Goal: Check status: Check status

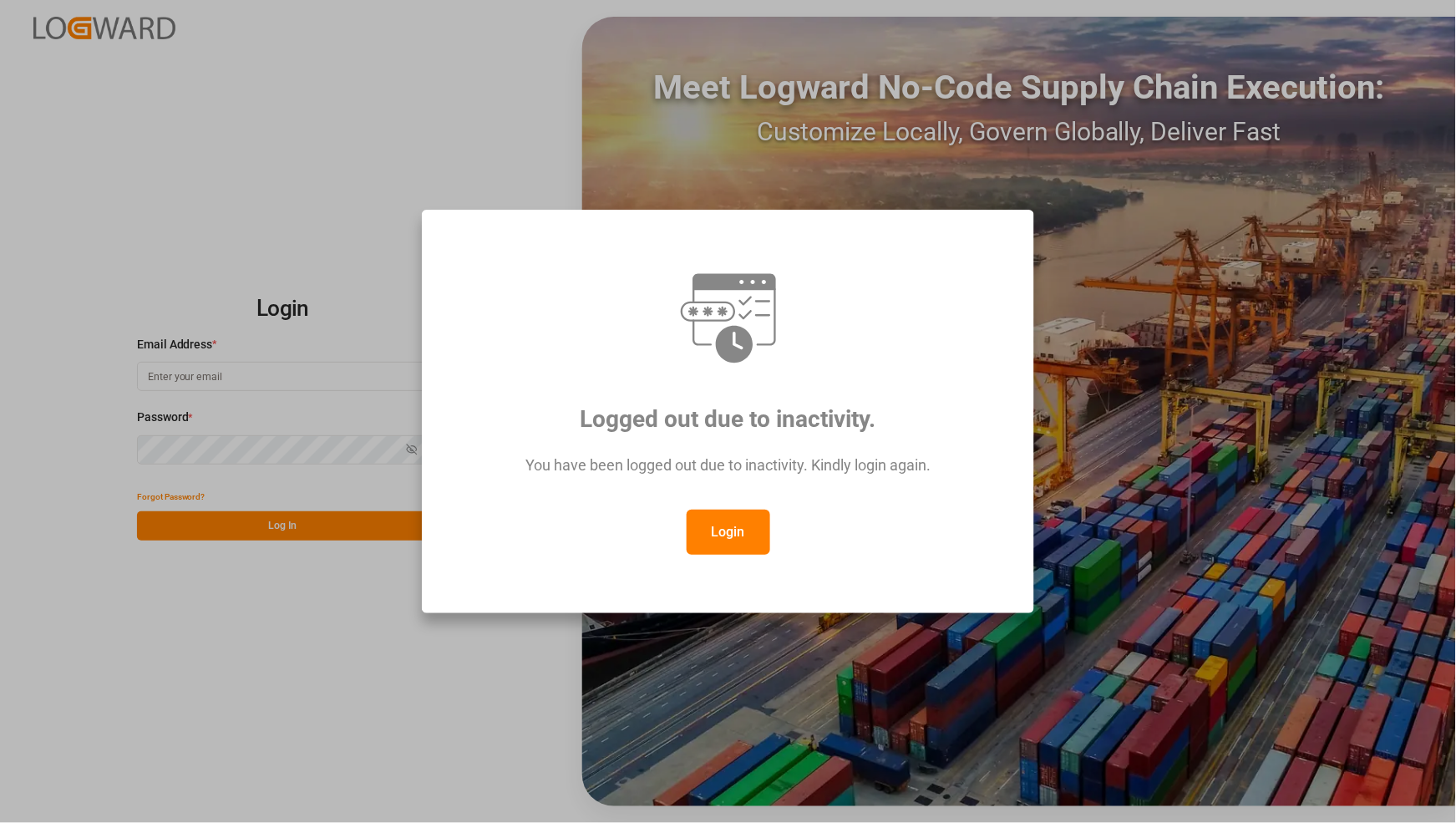
click at [750, 521] on button "Login" at bounding box center [728, 532] width 84 height 45
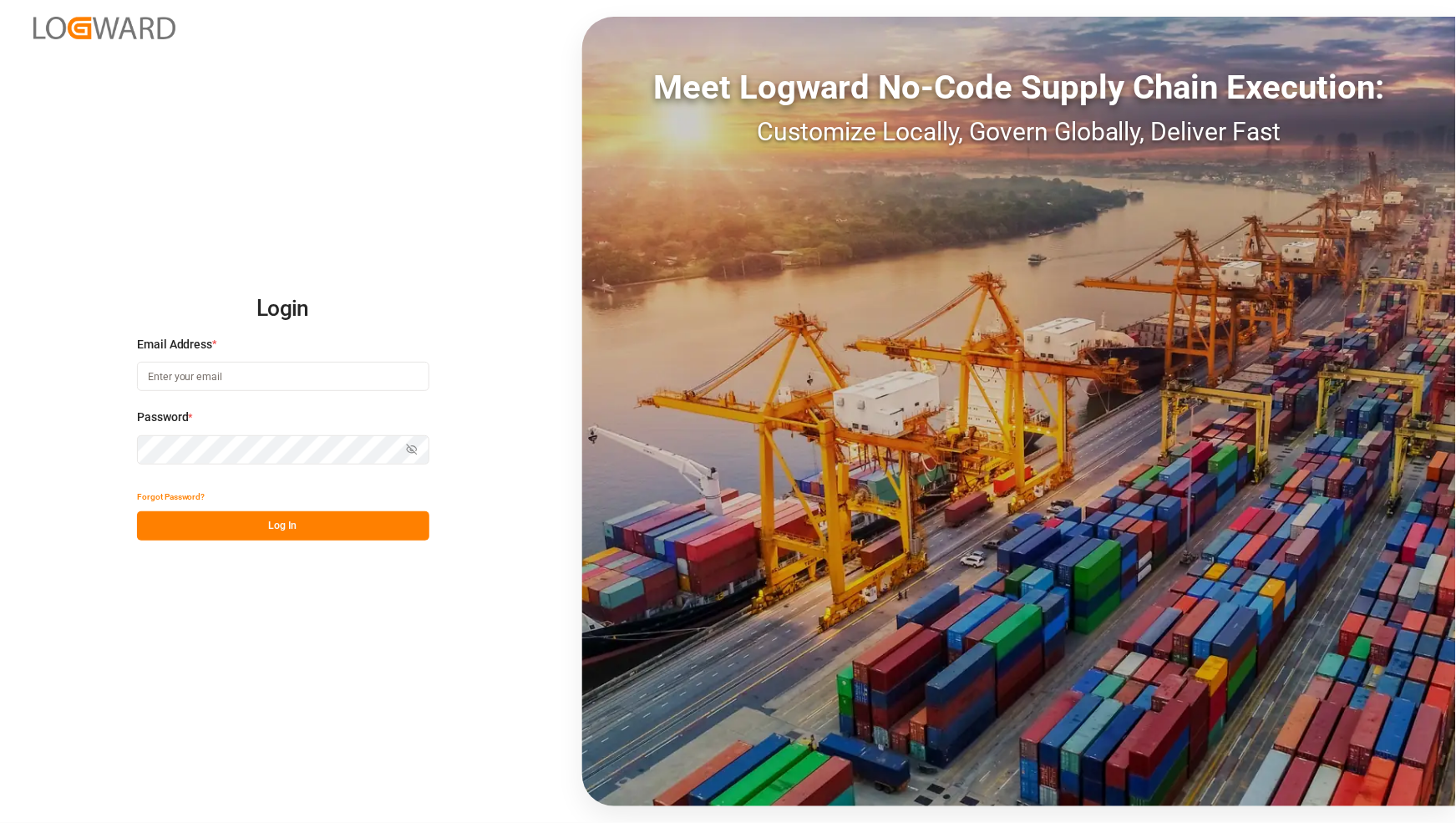
click at [272, 364] on input at bounding box center [283, 376] width 292 height 29
type input "[PERSON_NAME][EMAIL_ADDRESS][PERSON_NAME][DOMAIN_NAME]"
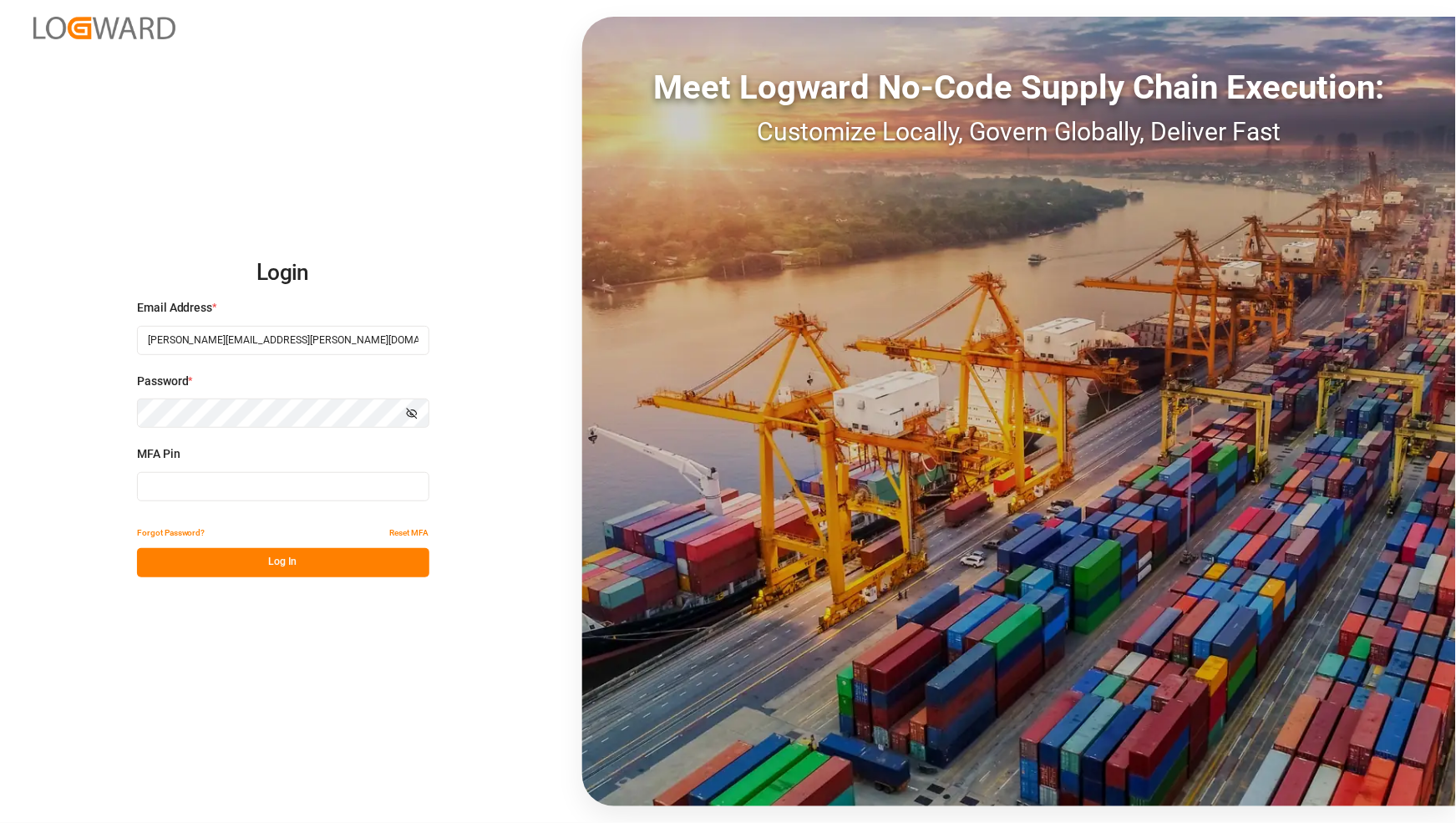
click at [284, 487] on input at bounding box center [283, 487] width 292 height 29
type input "5"
type input "437796"
click at [239, 569] on button "Log In" at bounding box center [283, 562] width 292 height 29
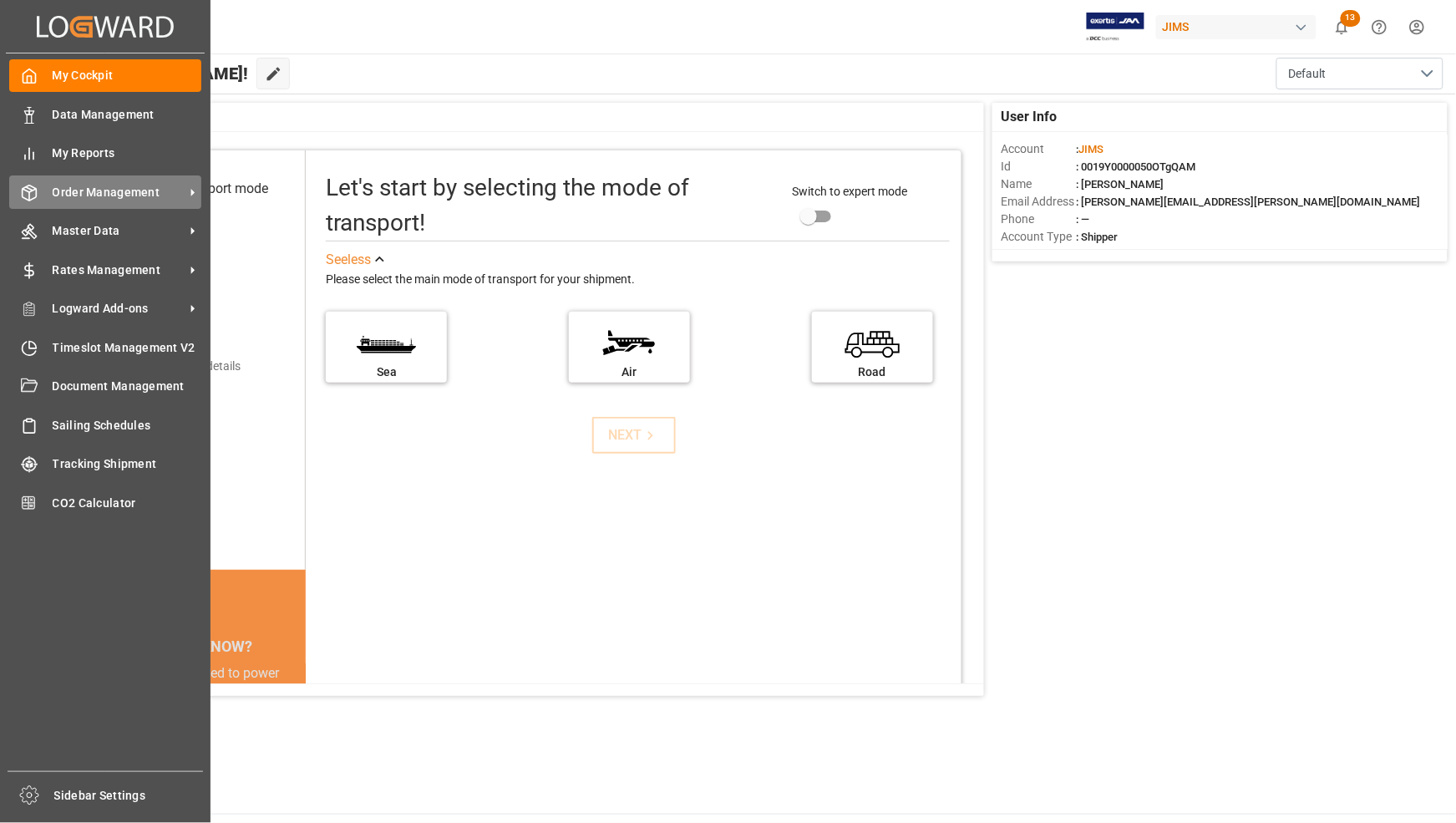
click at [73, 193] on span "Order Management" at bounding box center [118, 192] width 132 height 17
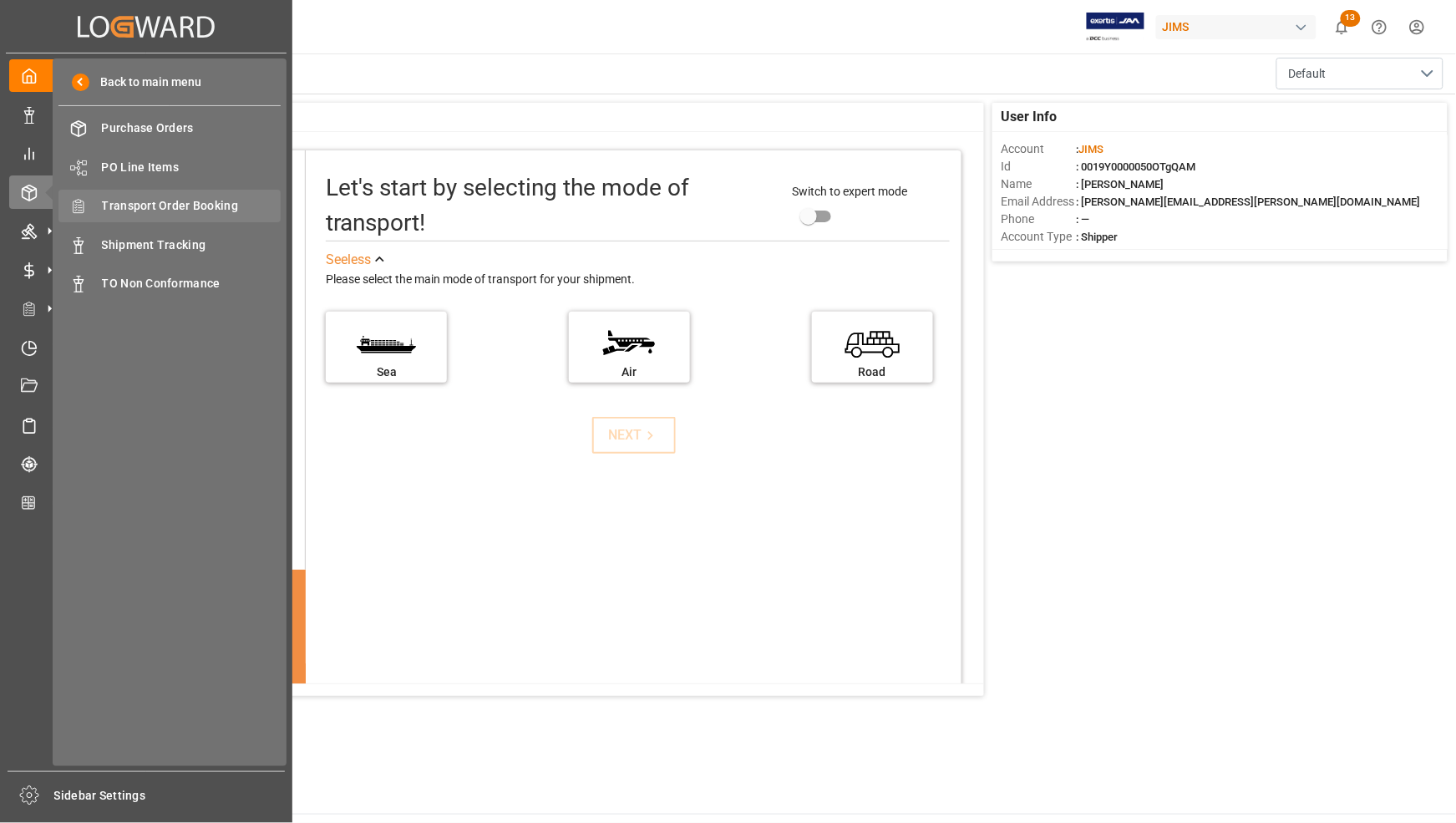
click at [152, 210] on span "Transport Order Booking" at bounding box center [192, 205] width 180 height 17
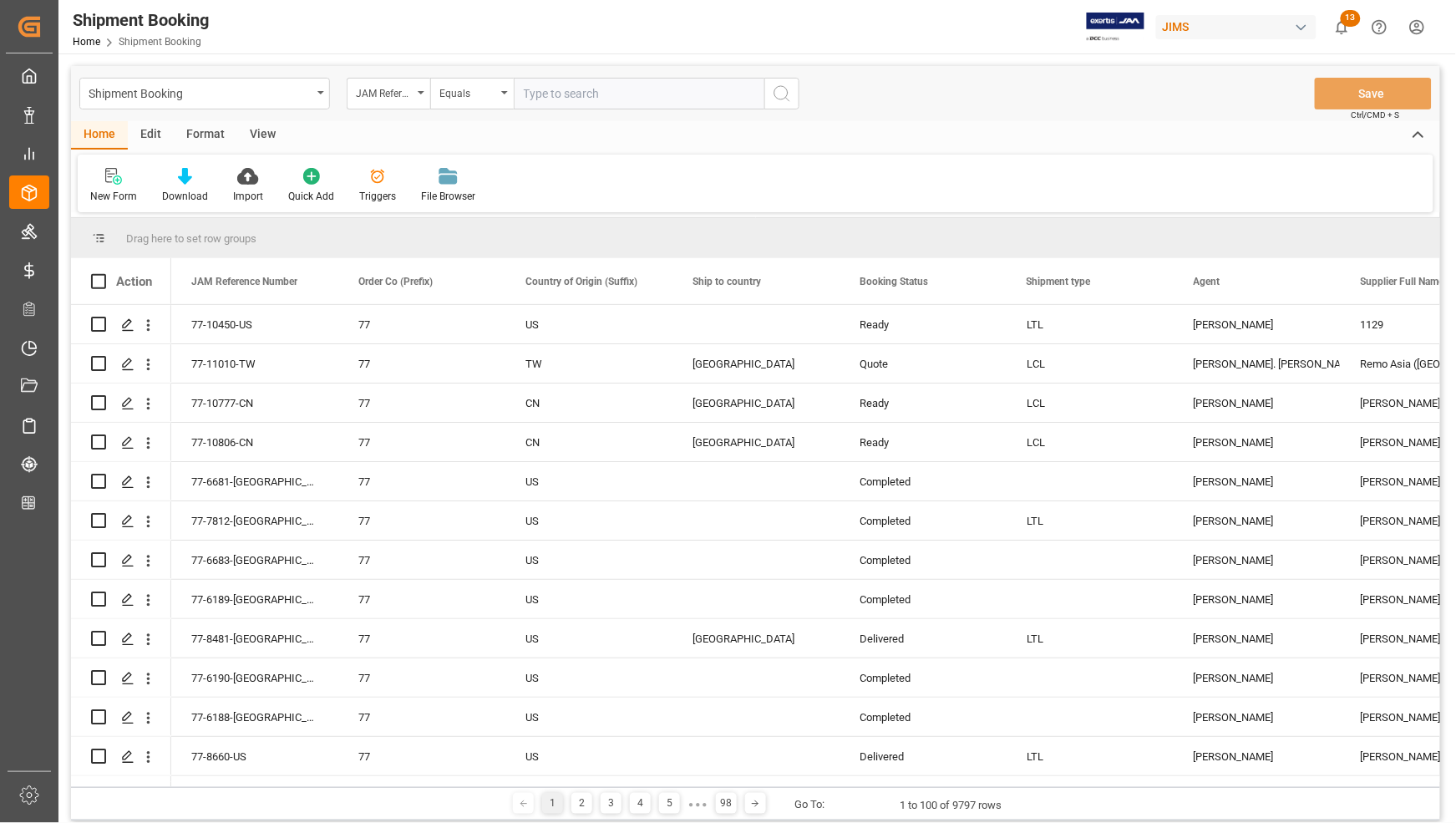
click at [570, 89] on input "text" at bounding box center [639, 94] width 251 height 32
type input "77-10490-[GEOGRAPHIC_DATA]"
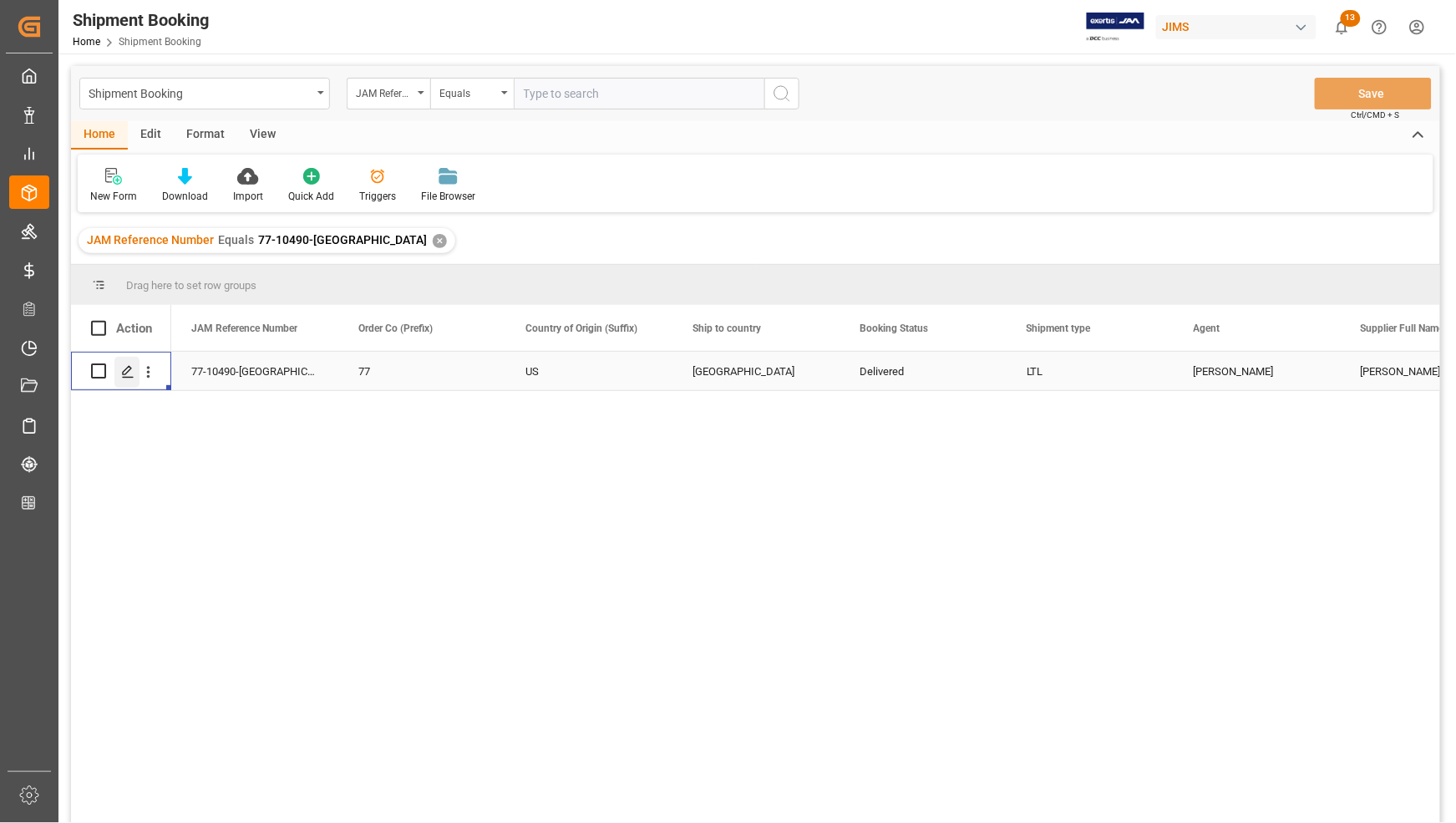
click at [125, 368] on icon "Press SPACE to select this row." at bounding box center [127, 372] width 14 height 14
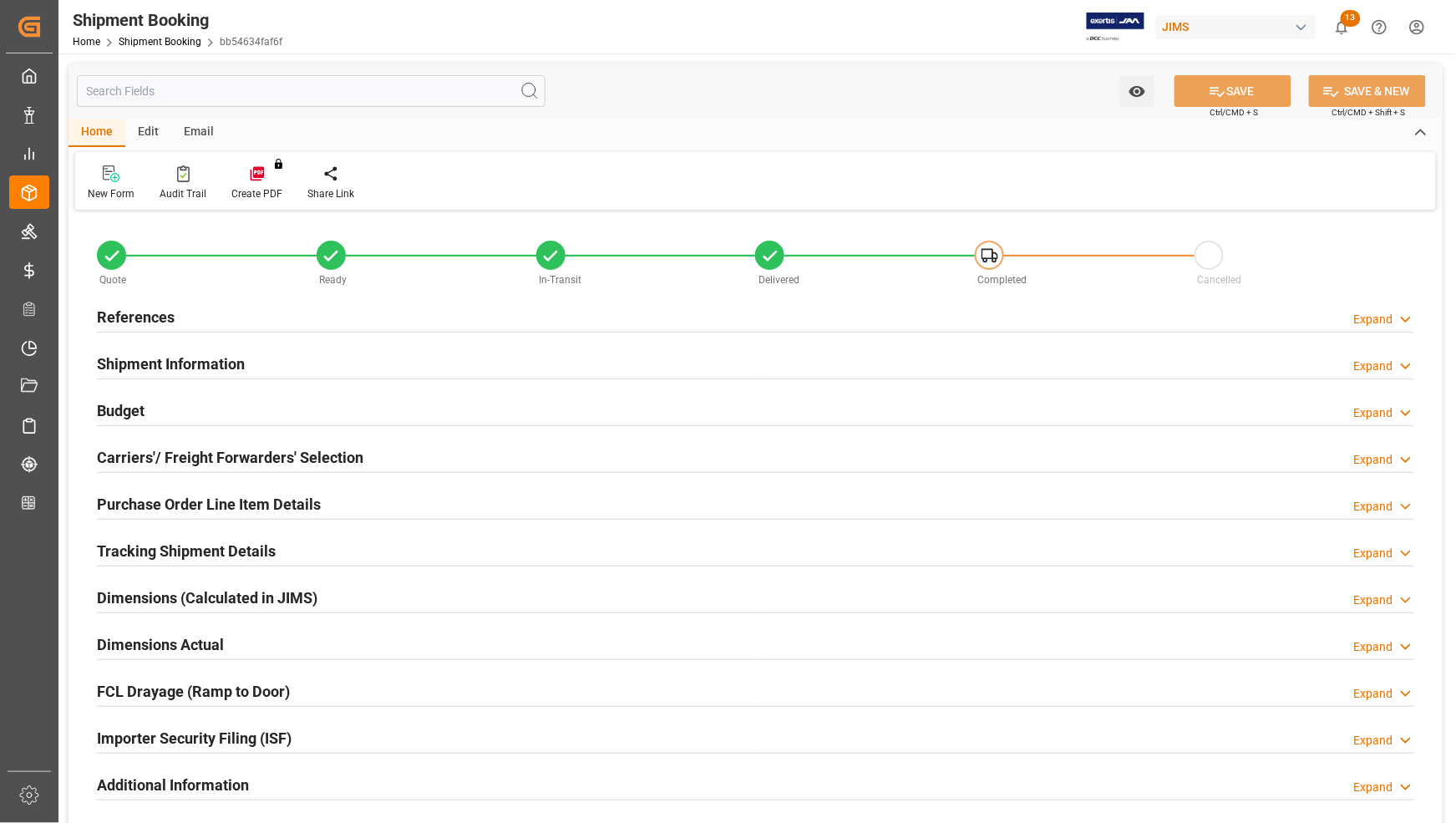
type input "23"
click at [139, 500] on h2 "Purchase Order Line Item Details" at bounding box center [209, 504] width 224 height 23
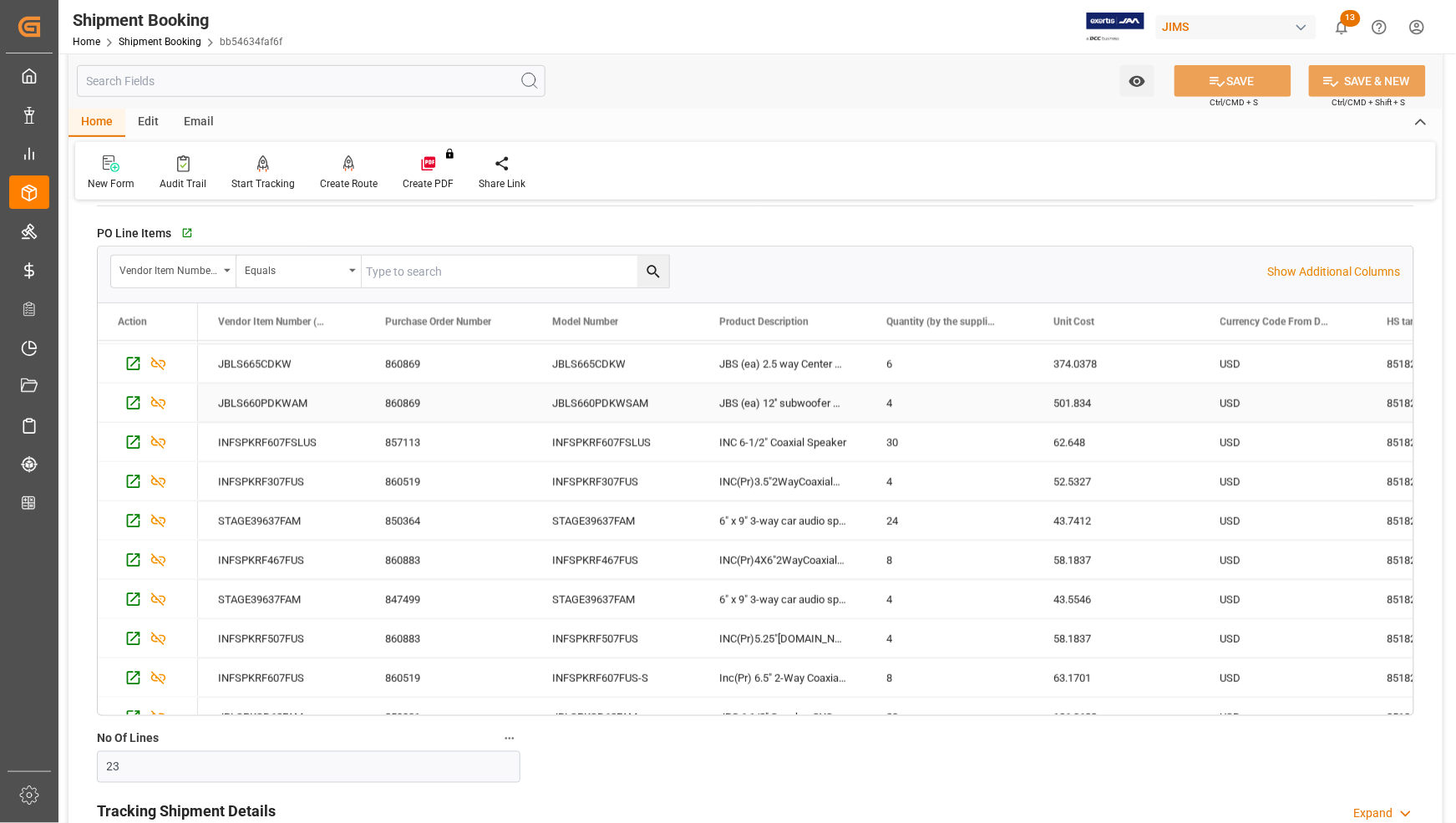
scroll to position [209, 0]
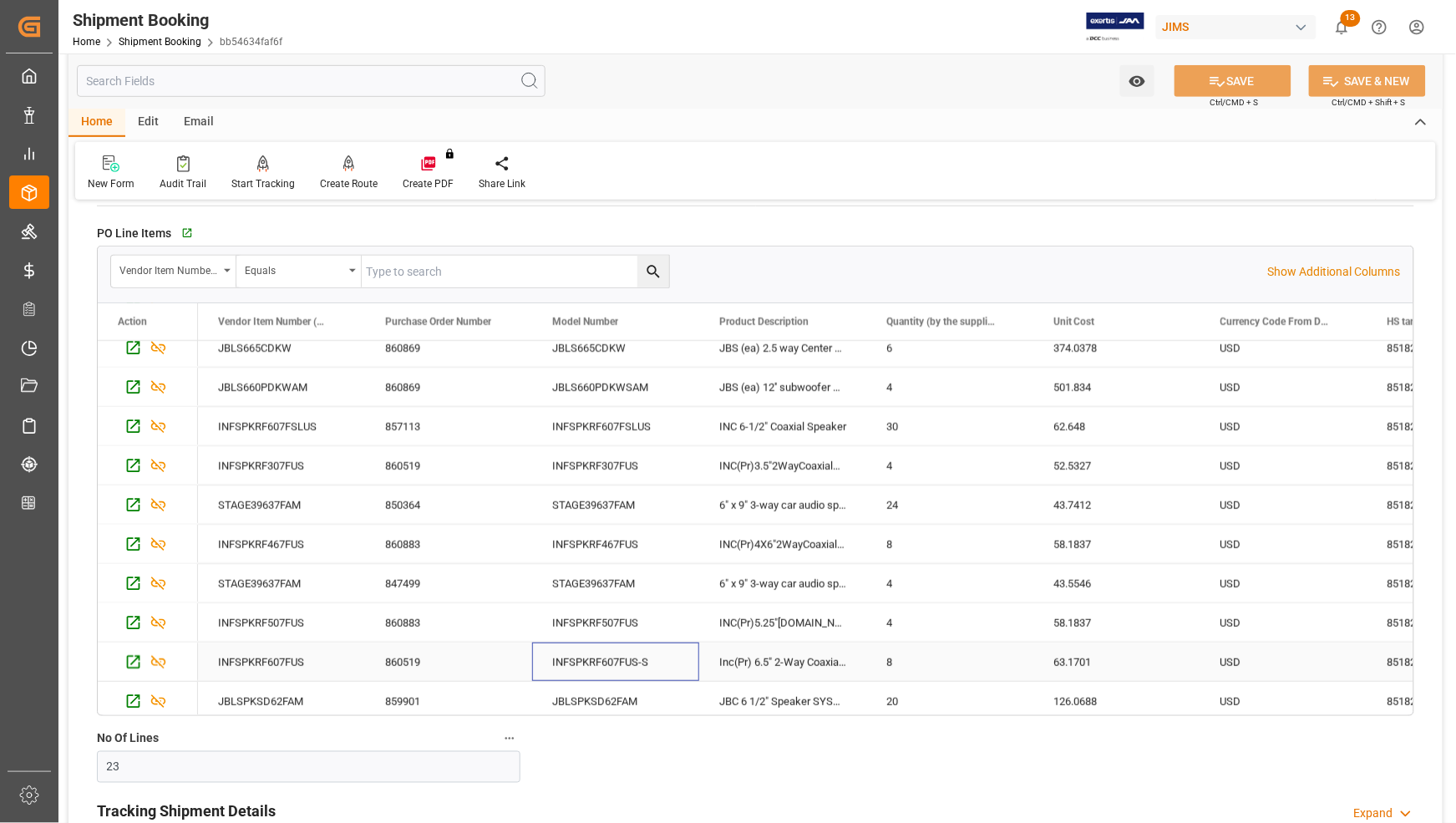
click at [645, 664] on div "INFSPKRF607FUS-S" at bounding box center [616, 661] width 167 height 38
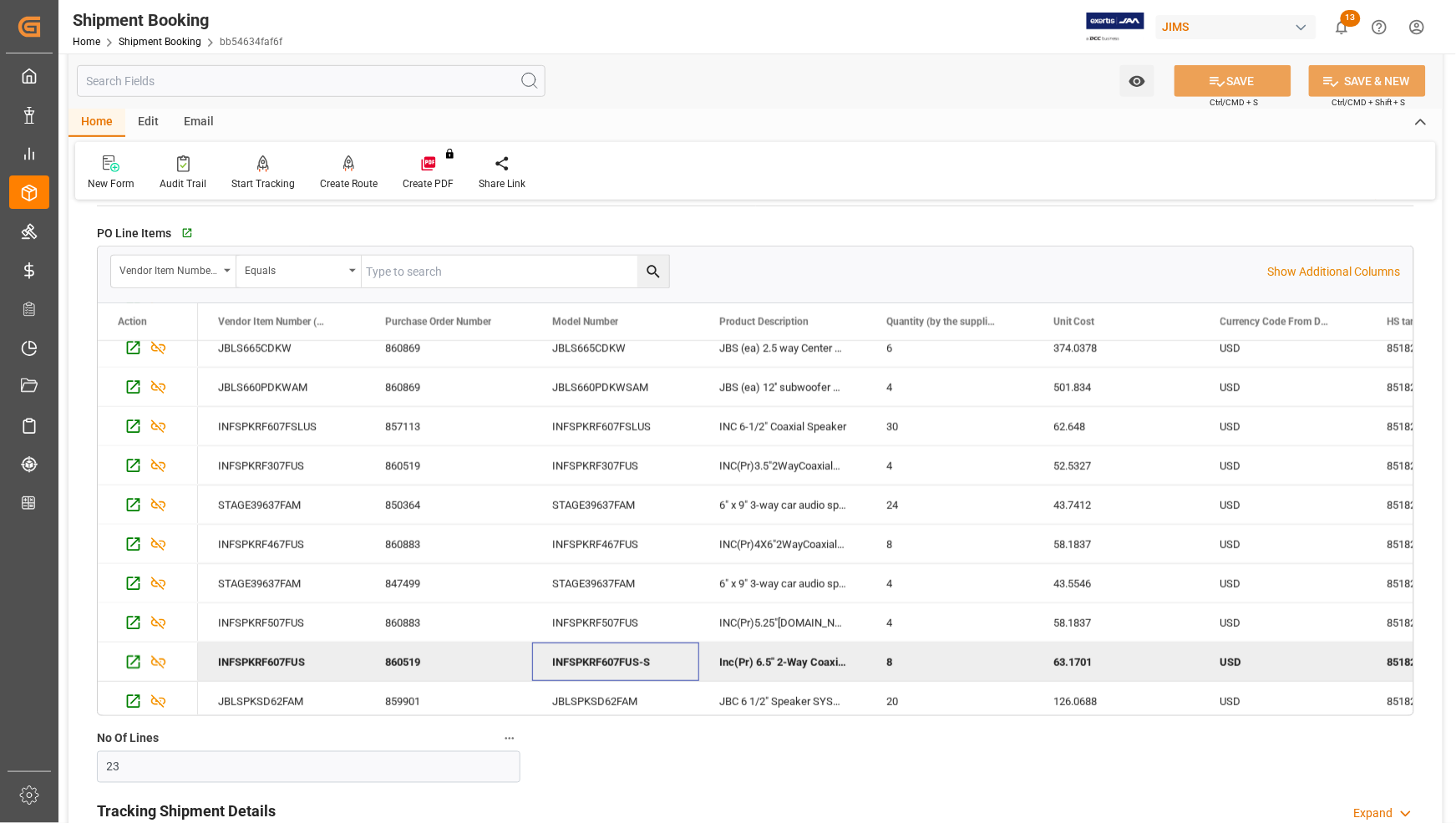
click at [645, 664] on div "INFSPKRF607FUS-S" at bounding box center [616, 661] width 167 height 38
click at [276, 274] on div "Equals" at bounding box center [294, 268] width 99 height 19
type input "model"
click at [301, 351] on div "No Item" at bounding box center [362, 328] width 251 height 78
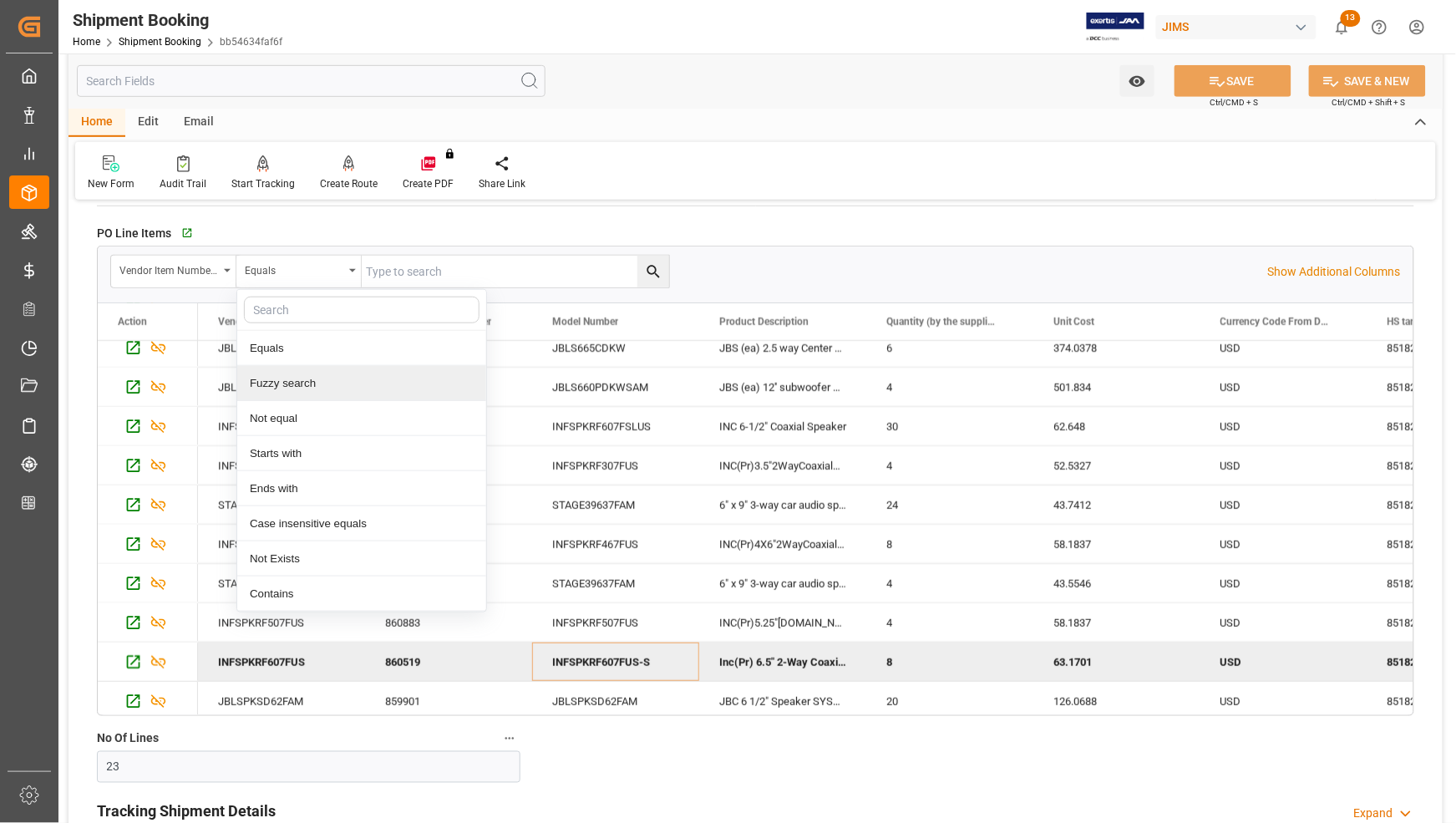
click at [306, 381] on div "Fuzzy search" at bounding box center [362, 383] width 249 height 35
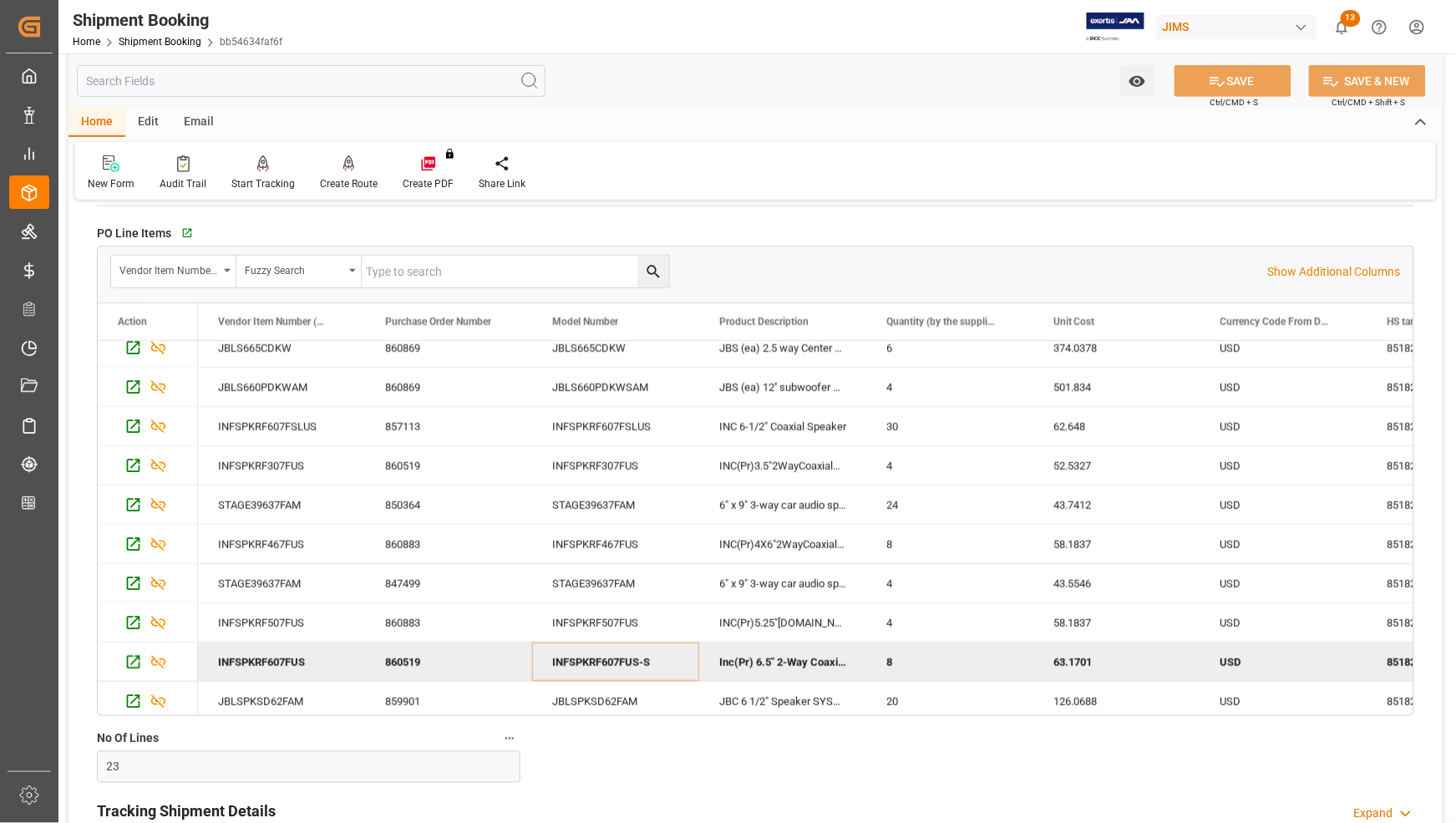
click at [422, 274] on input "text" at bounding box center [515, 271] width 308 height 32
paste input "INFSPKRF607FUS-S"
type input "INFSPKRF607FUS-S"
click at [649, 267] on icon "search button" at bounding box center [653, 273] width 13 height 13
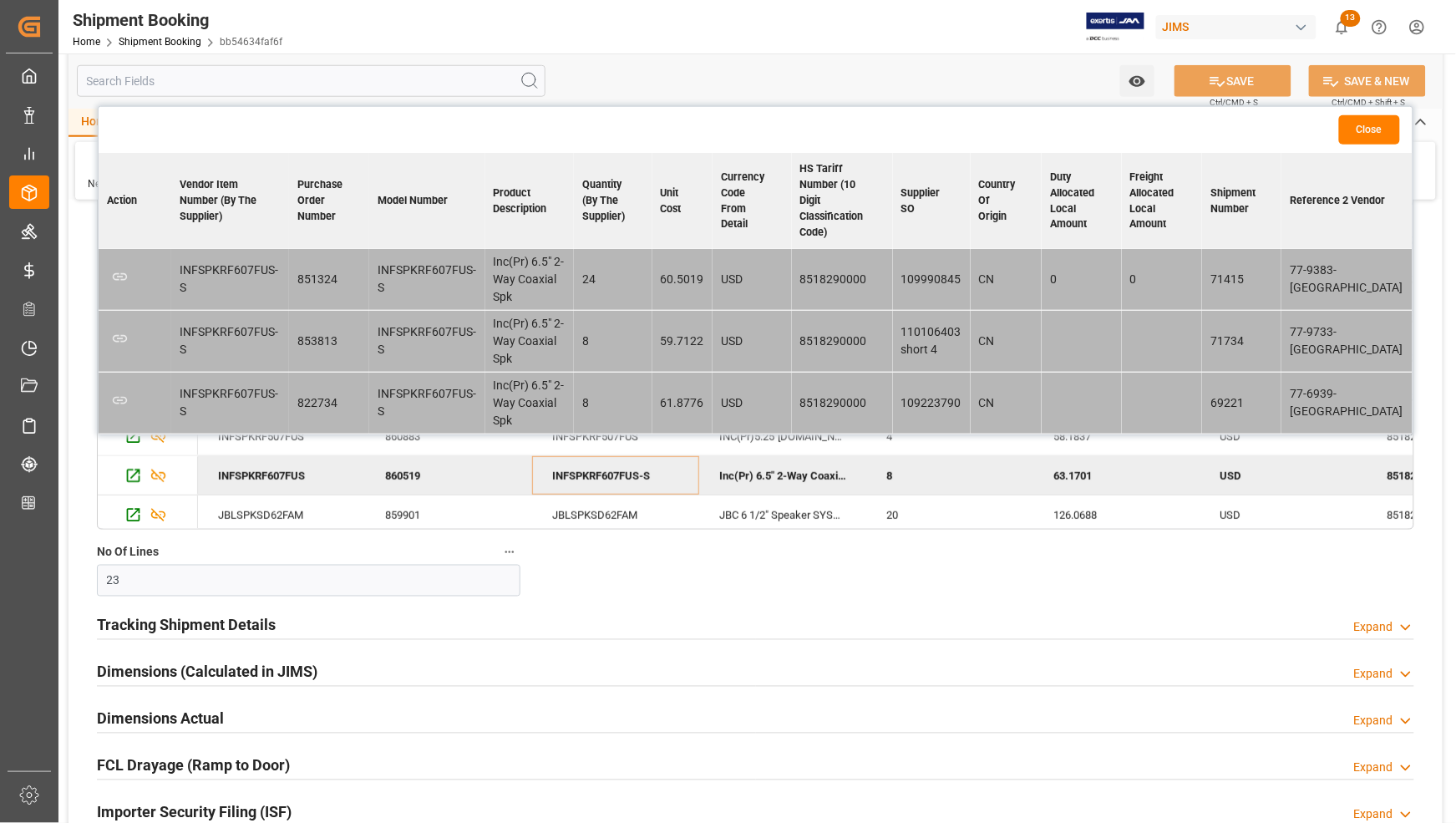
scroll to position [522, 0]
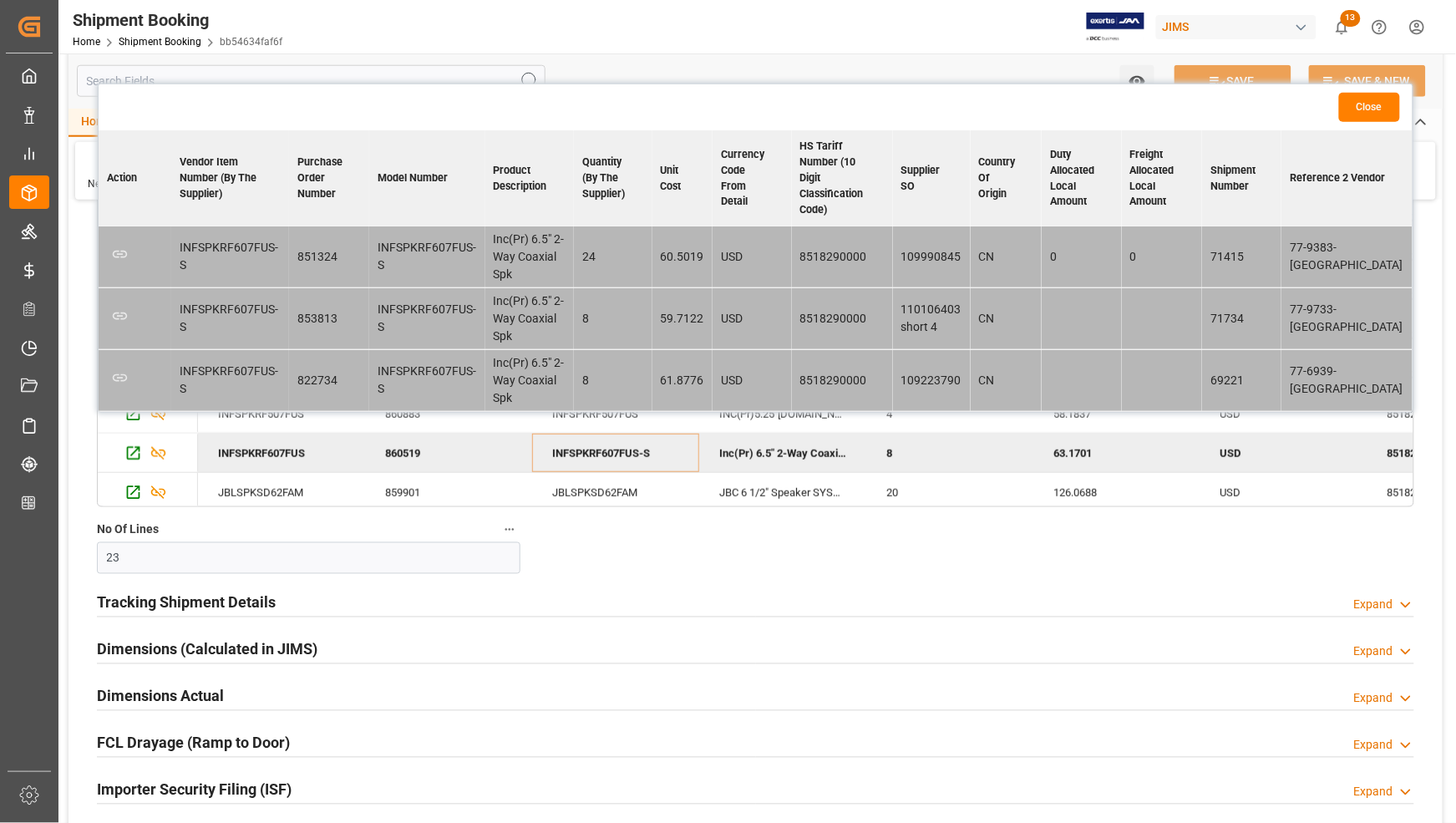
click at [1368, 110] on button "Close" at bounding box center [1370, 107] width 61 height 29
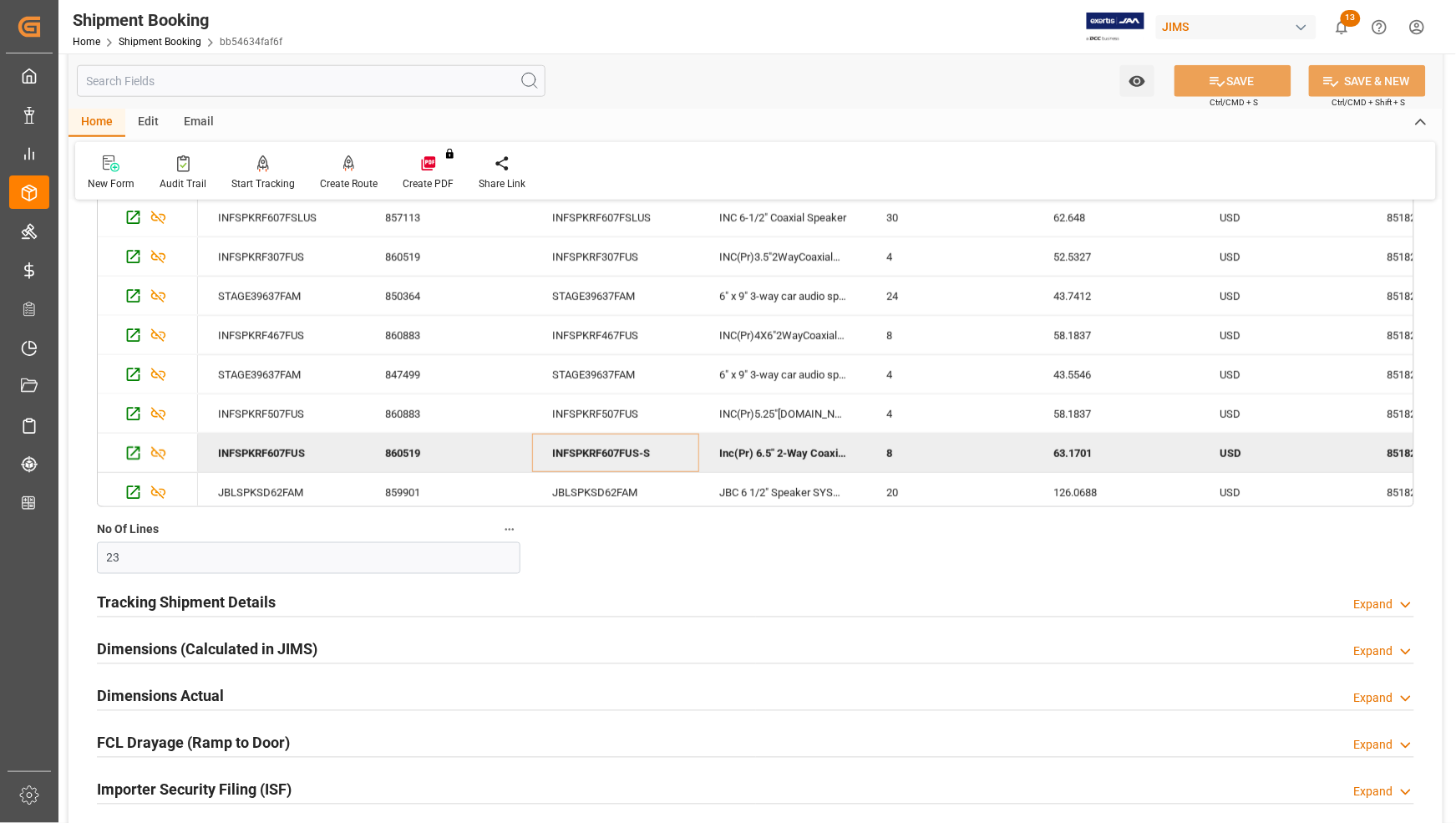
drag, startPoint x: 1413, startPoint y: 246, endPoint x: 1414, endPoint y: 315, distance: 69.0
click at [1414, 315] on div "Vendor Item Number (By The Supplier) Fuzzy search Show Additional Columns Drag …" at bounding box center [756, 272] width 1318 height 471
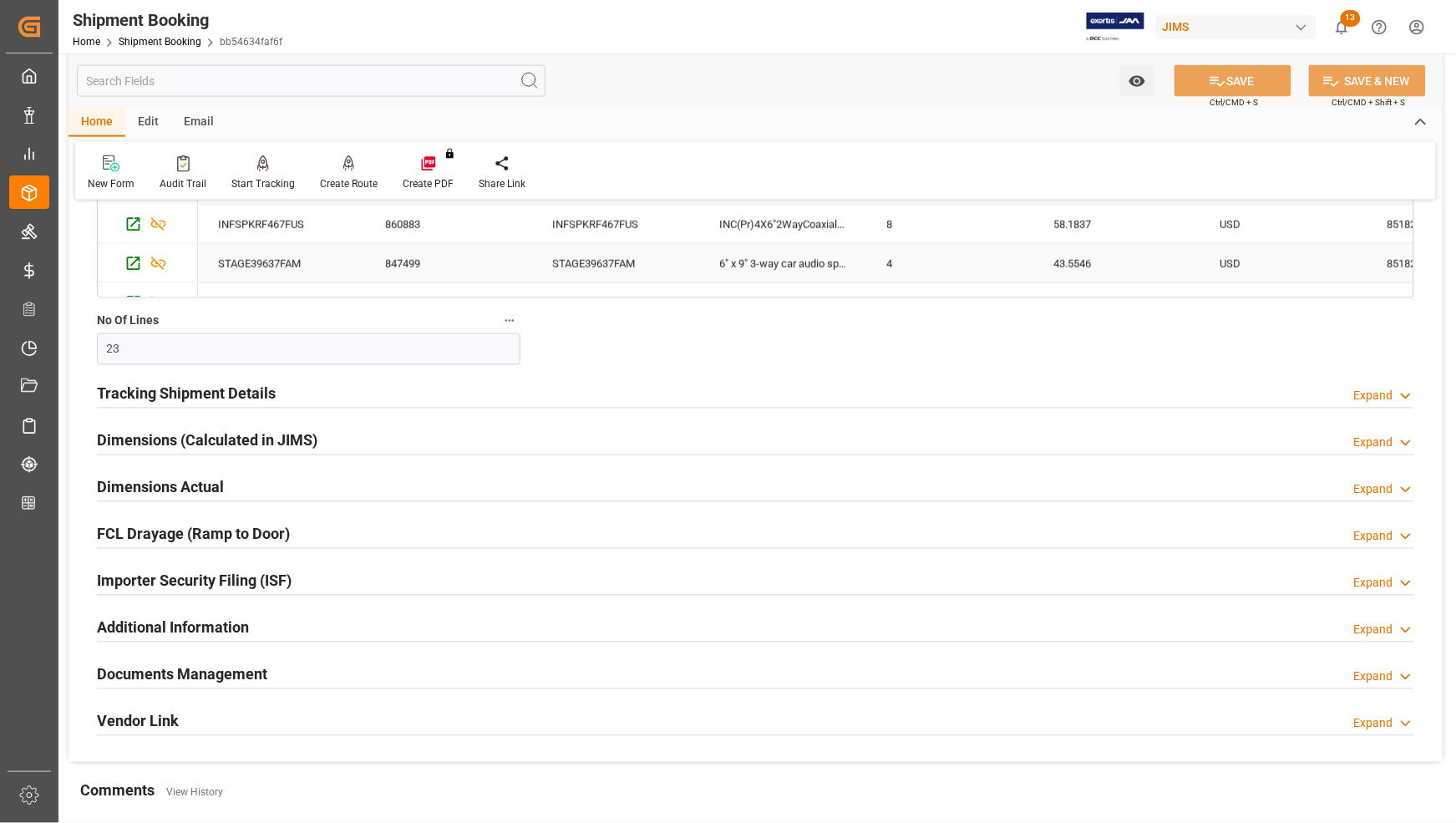
scroll to position [215, 0]
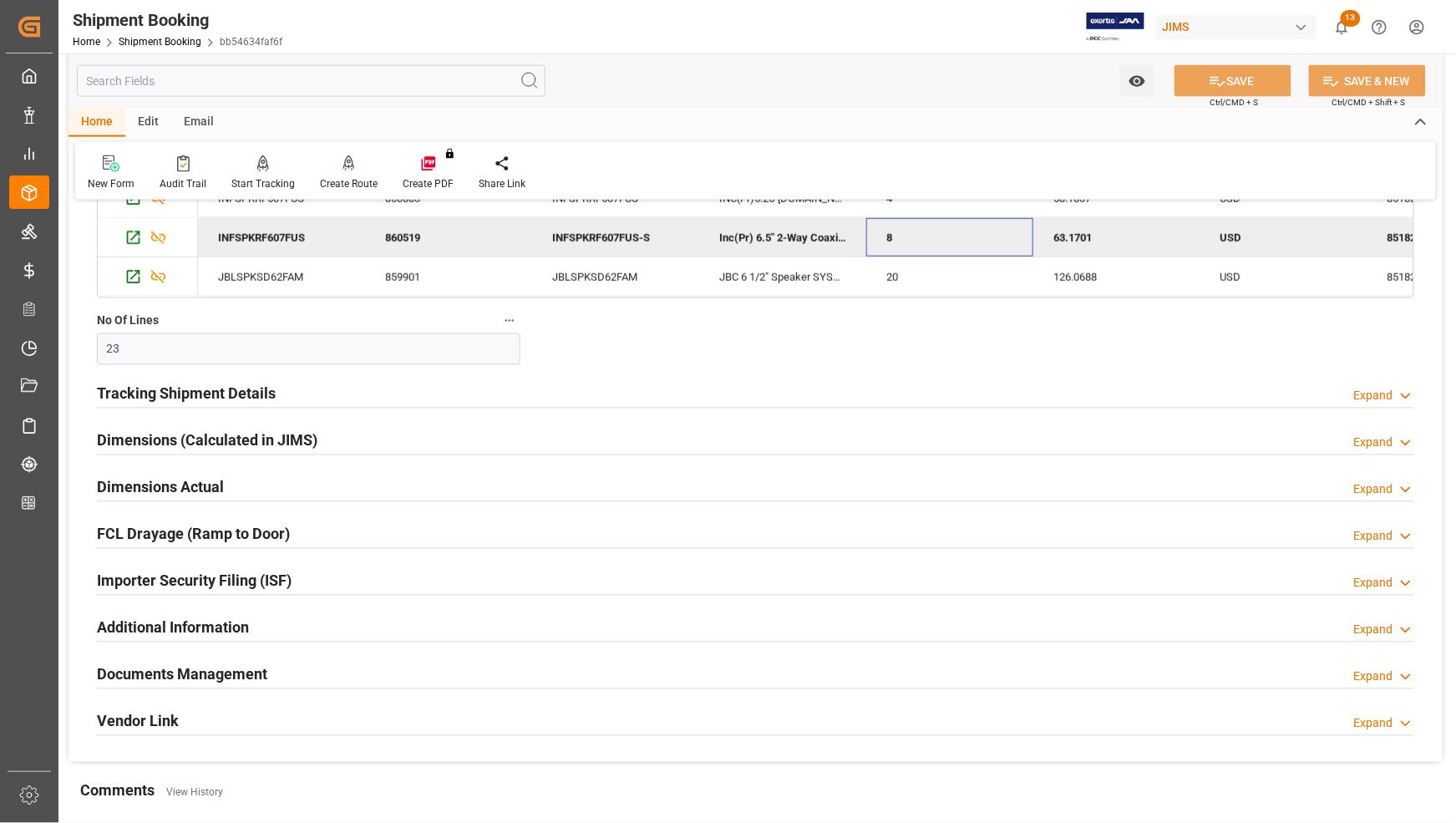
click at [928, 239] on div "8" at bounding box center [950, 237] width 167 height 38
